Goal: Find specific page/section: Find specific page/section

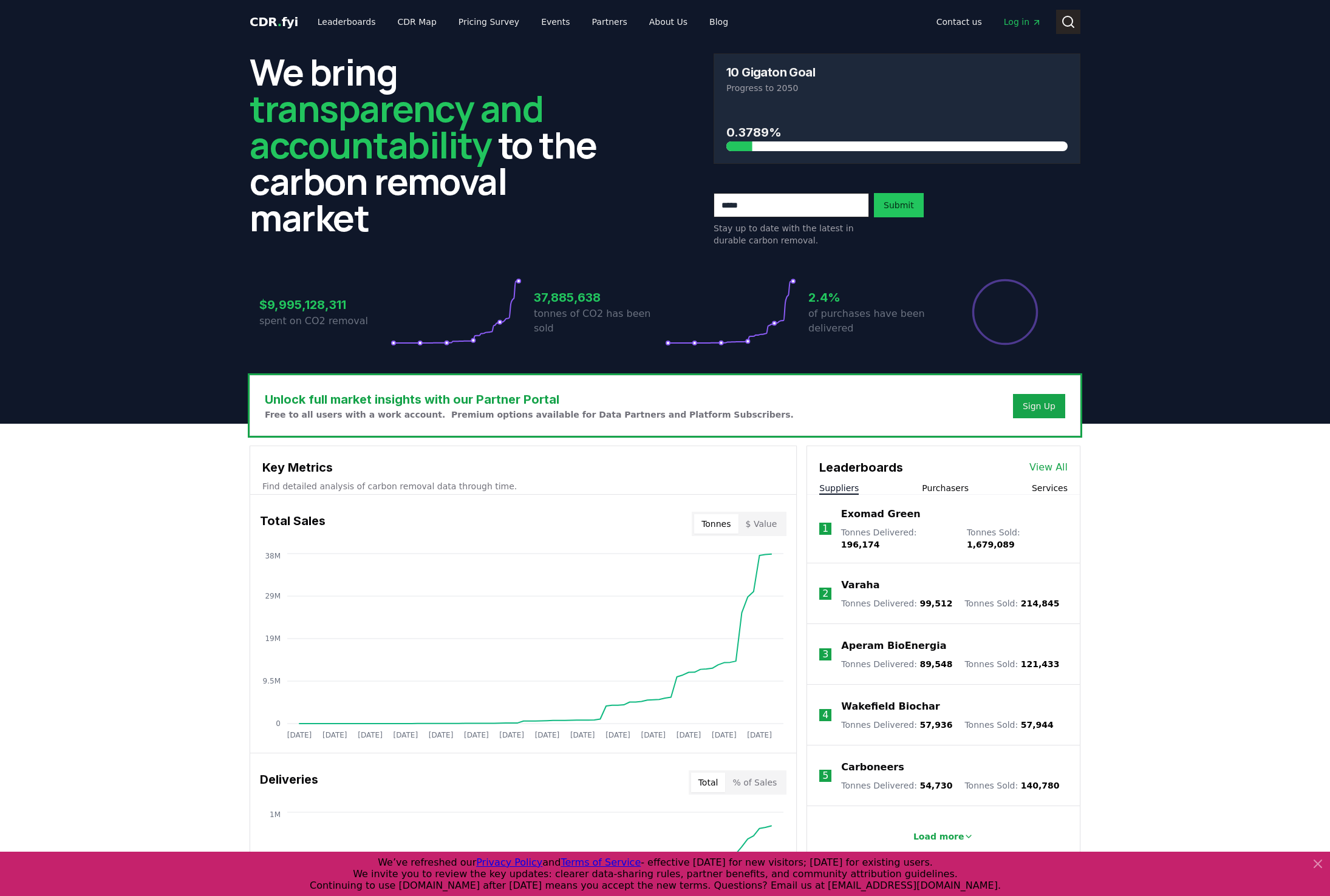
click at [1064, 23] on circle at bounding box center [1068, 21] width 10 height 10
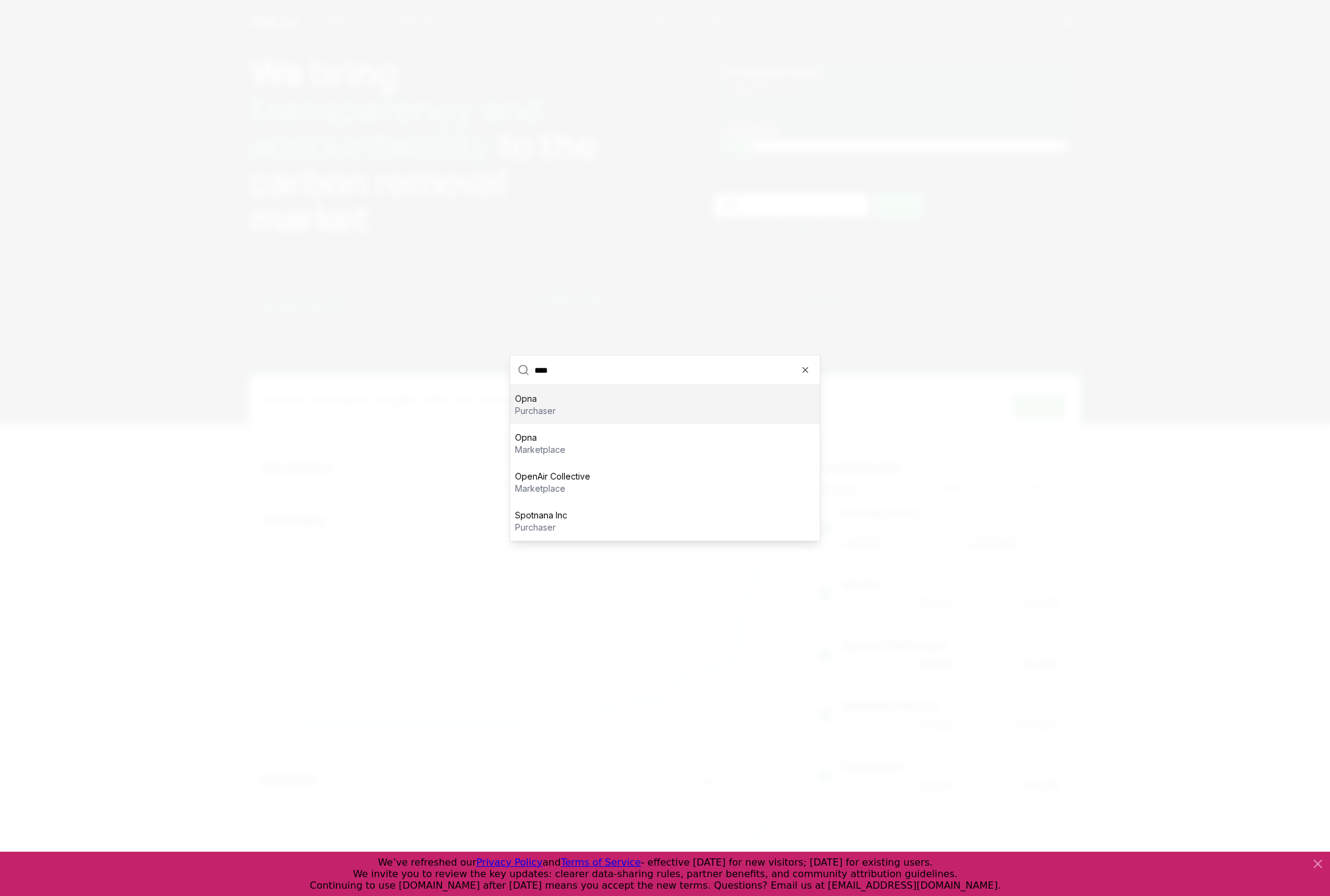
type input "****"
click at [556, 407] on div "Opna purchaser" at bounding box center [665, 404] width 310 height 39
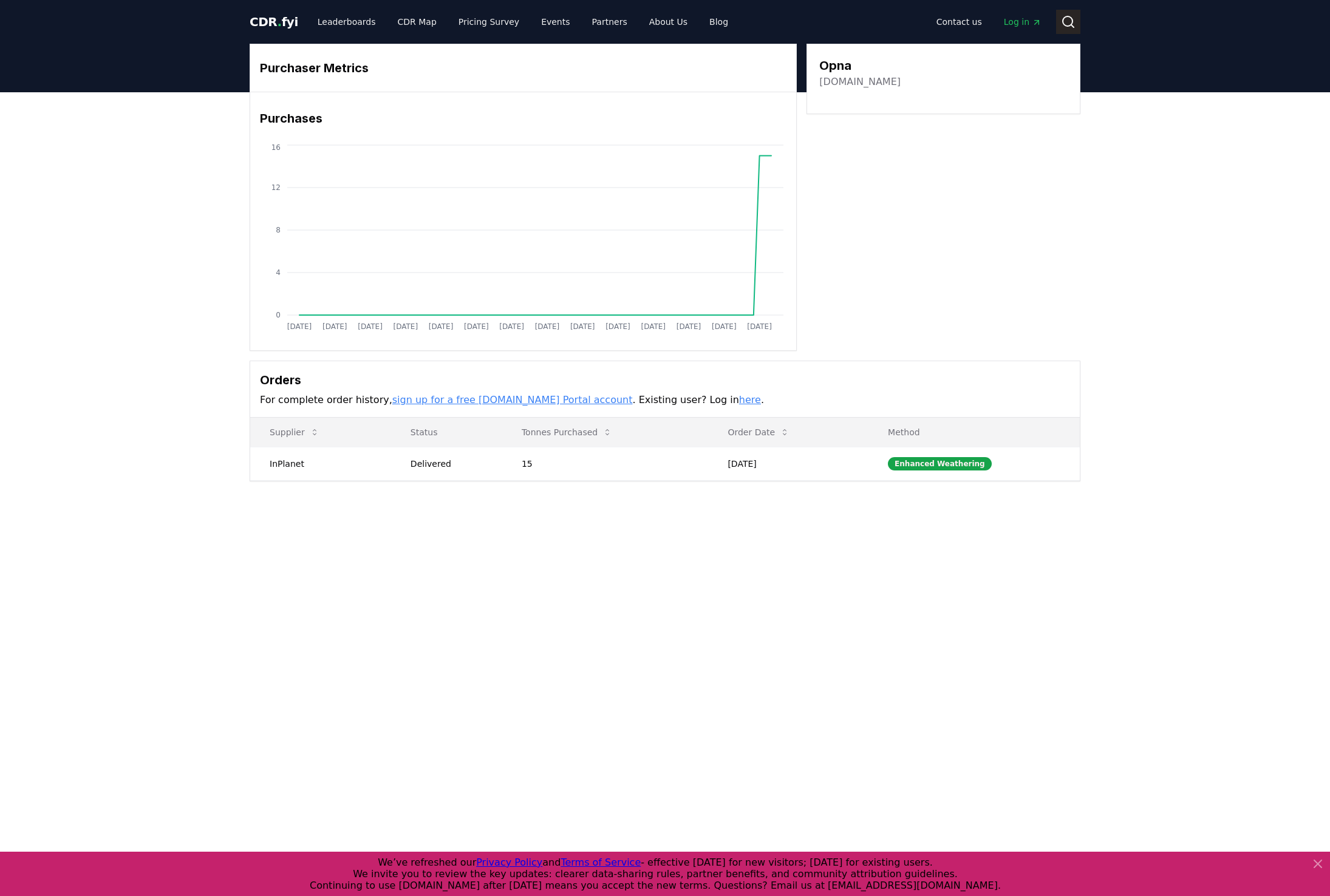
click at [1066, 11] on button "Search" at bounding box center [1068, 22] width 24 height 24
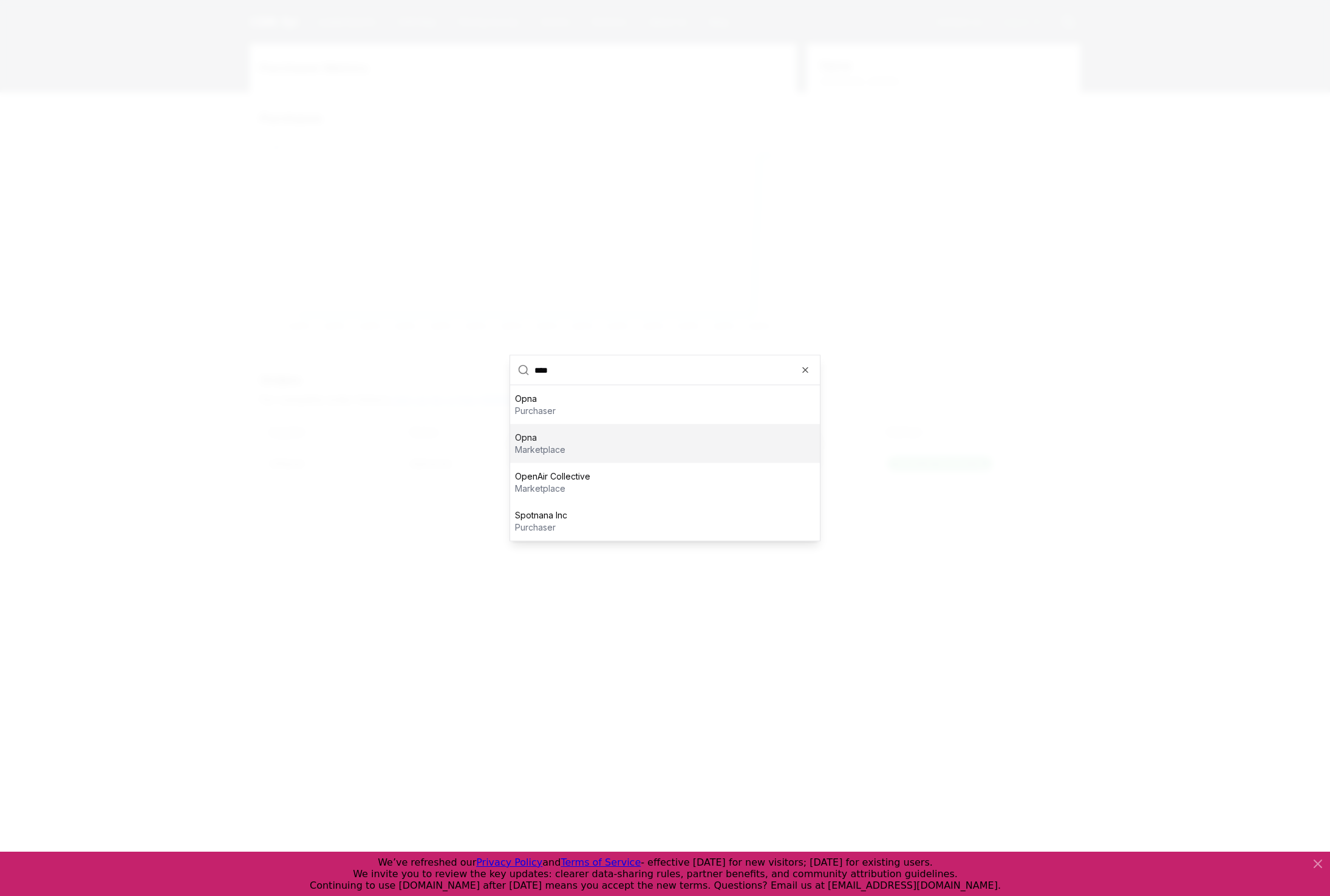
click at [606, 433] on div "Opna marketplace" at bounding box center [665, 443] width 310 height 39
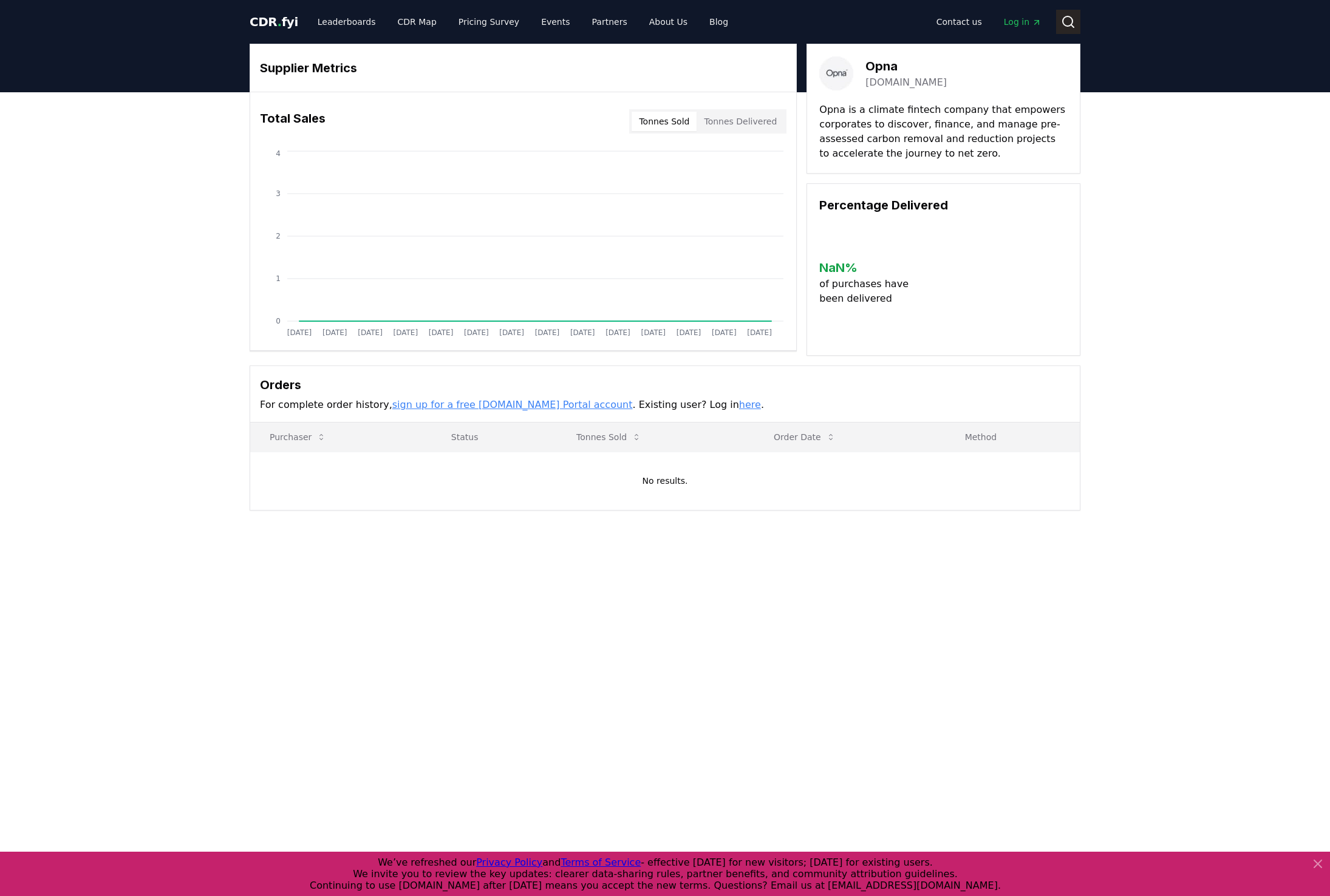
click at [1064, 18] on circle at bounding box center [1068, 21] width 10 height 10
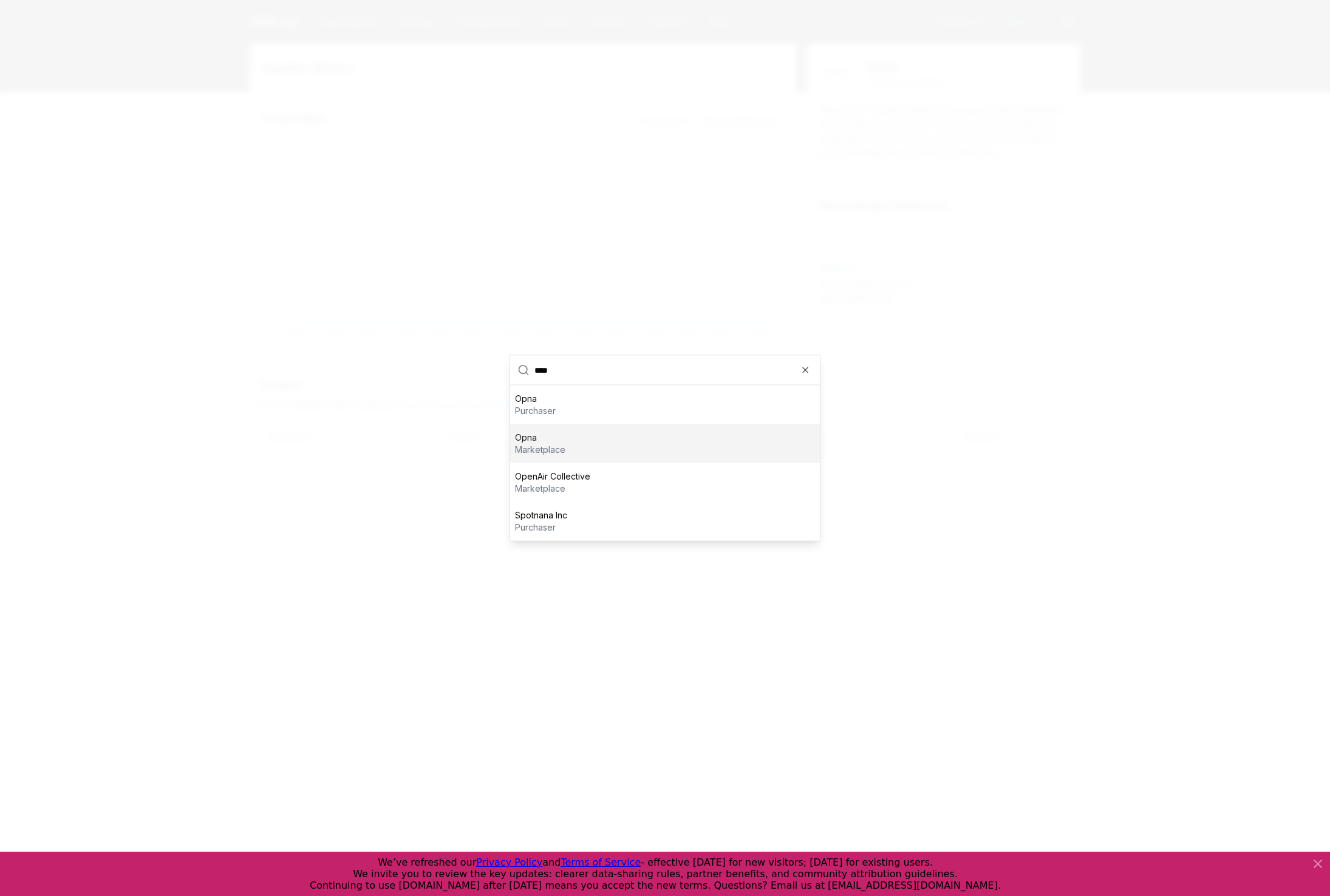
click at [1073, 300] on div at bounding box center [665, 448] width 1330 height 896
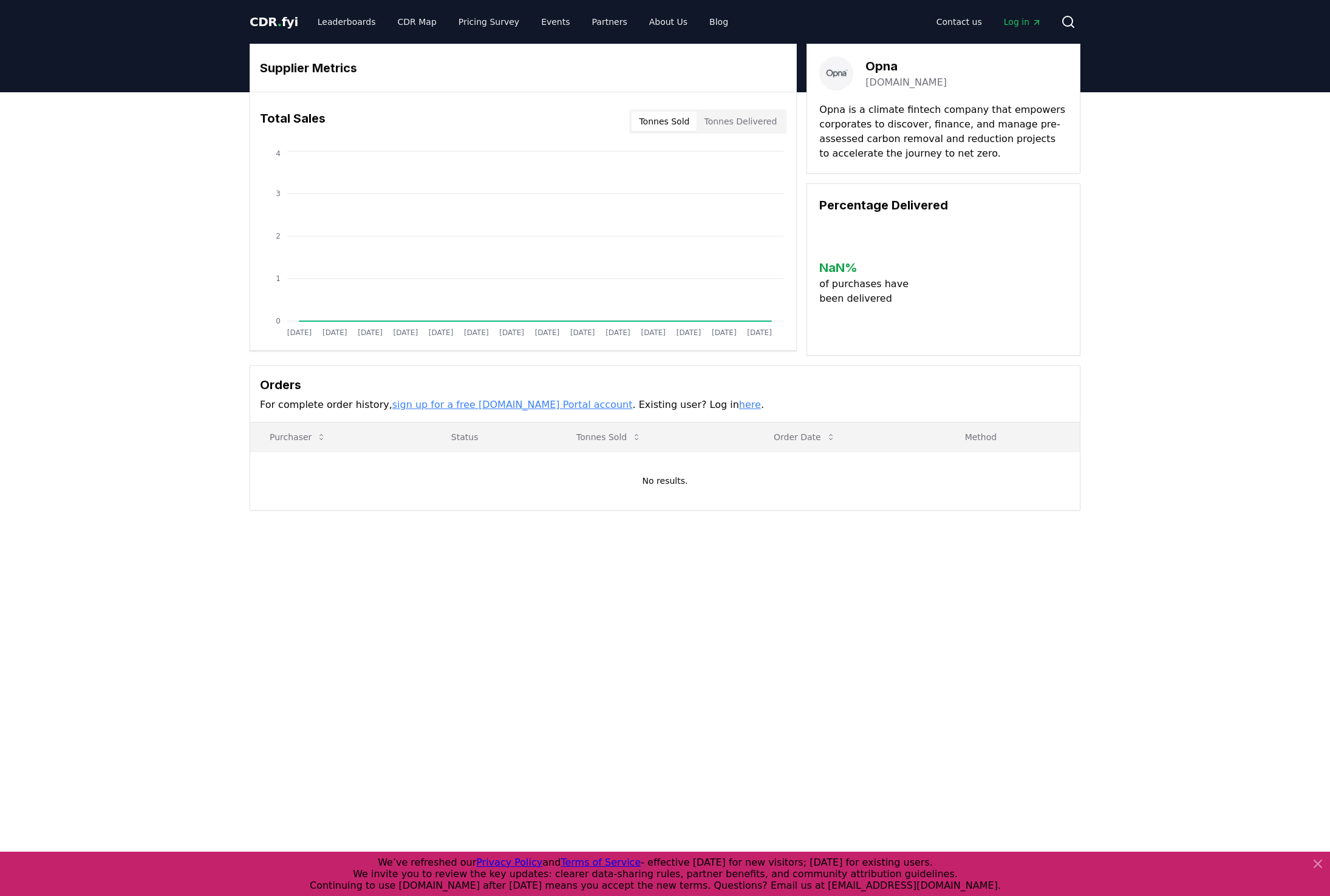
click at [356, 34] on div "CDR . fyi Leaderboards CDR Map Pricing Survey Events Partners About Us Blog Con…" at bounding box center [665, 21] width 831 height 44
click at [333, 31] on link "Leaderboards" at bounding box center [347, 21] width 78 height 22
